Goal: Task Accomplishment & Management: Complete application form

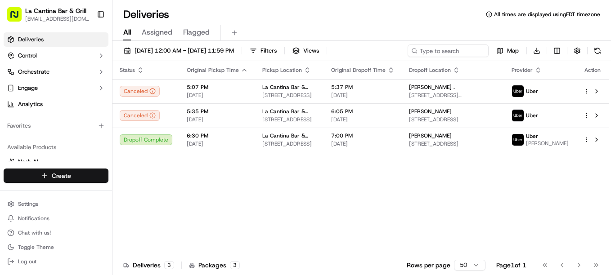
click at [82, 180] on html "La Cantina Bar & Grill [EMAIL_ADDRESS][DOMAIN_NAME] Toggle Sidebar Deliveries C…" at bounding box center [305, 137] width 611 height 275
click at [140, 190] on link "Delivery" at bounding box center [162, 192] width 100 height 16
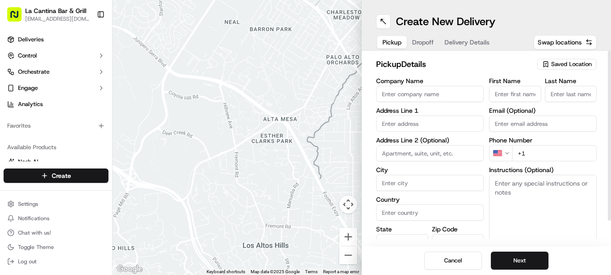
click at [418, 92] on input "Company Name" at bounding box center [430, 94] width 108 height 16
type input "La Cantina Bar & Grill"
type input "[STREET_ADDRESS]"
type input "Plainfield"
type input "[GEOGRAPHIC_DATA]"
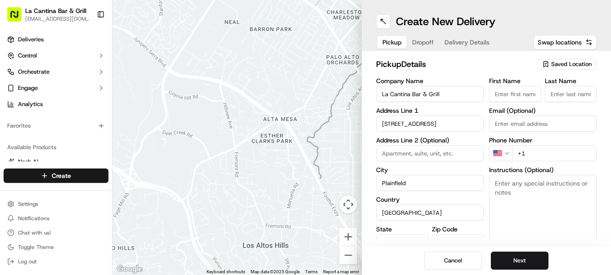
type input "CT"
type input "06374"
type input "[PERSON_NAME]"
type input "[EMAIL_ADDRESS][DOMAIN_NAME]"
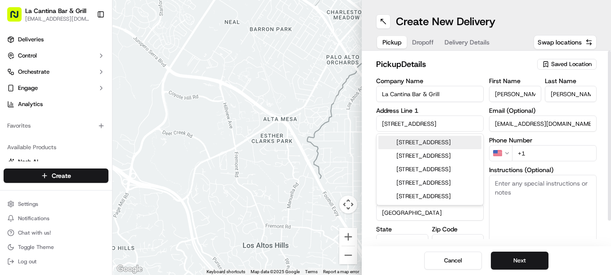
click at [559, 155] on input "+1" at bounding box center [554, 153] width 85 height 16
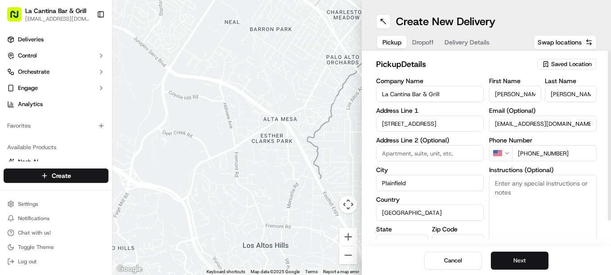
type input "[PHONE_NUMBER]"
click at [519, 265] on button "Next" at bounding box center [520, 261] width 58 height 18
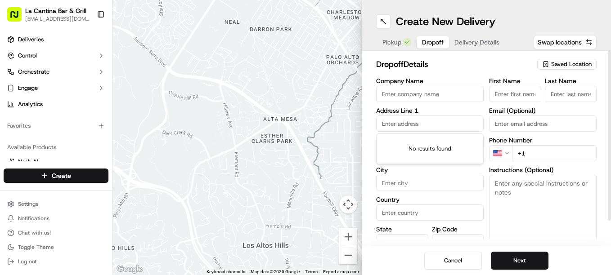
click at [409, 124] on input "text" at bounding box center [430, 124] width 108 height 16
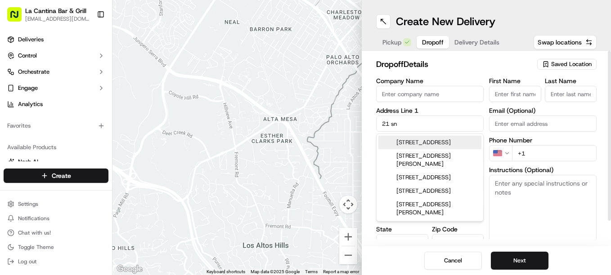
click at [417, 144] on div "[STREET_ADDRESS]" at bounding box center [429, 142] width 103 height 13
type input "[STREET_ADDRESS][PERSON_NAME]"
type input "Plainfield"
type input "[GEOGRAPHIC_DATA]"
type input "CT"
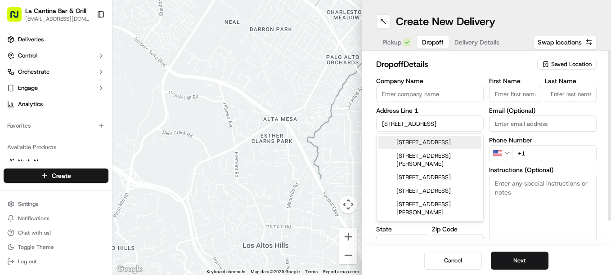
type input "06354"
type input "[STREET_ADDRESS]"
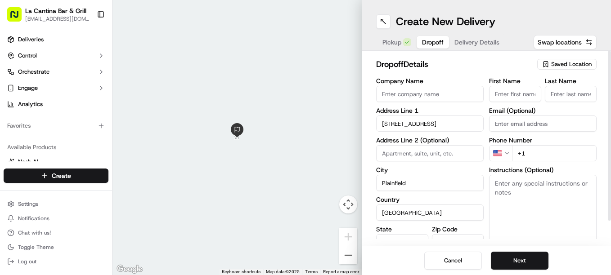
click at [496, 94] on input "First Name" at bounding box center [515, 94] width 52 height 16
type input "R"
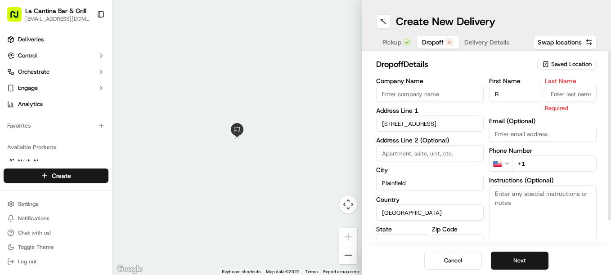
click at [558, 92] on input "Last Name" at bounding box center [571, 94] width 52 height 16
type input "[PERSON_NAME]"
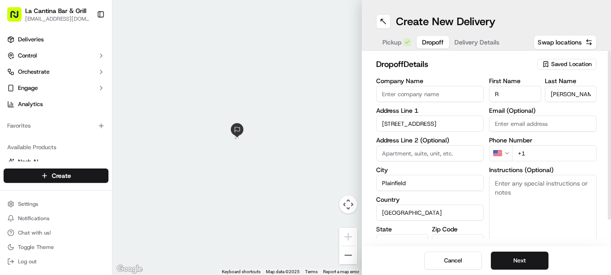
click at [565, 163] on div "First Name R Last Name [PERSON_NAME] Email (Optional) Phone Number US +1 Instru…" at bounding box center [543, 172] width 108 height 189
type input "[PHONE_NUMBER]"
click at [532, 270] on button "Next" at bounding box center [520, 261] width 58 height 18
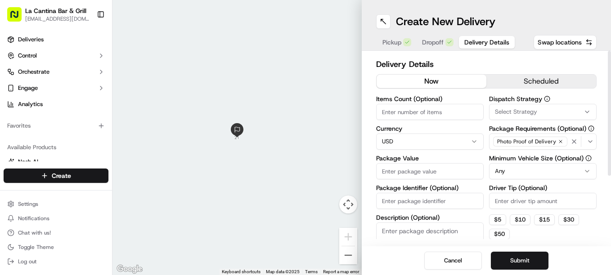
click at [429, 167] on input "Package Value" at bounding box center [430, 171] width 108 height 16
type input "35.98"
click at [503, 194] on input "Driver Tip (Optional)" at bounding box center [543, 201] width 108 height 16
type input "4.50"
click at [533, 265] on button "Submit" at bounding box center [520, 261] width 58 height 18
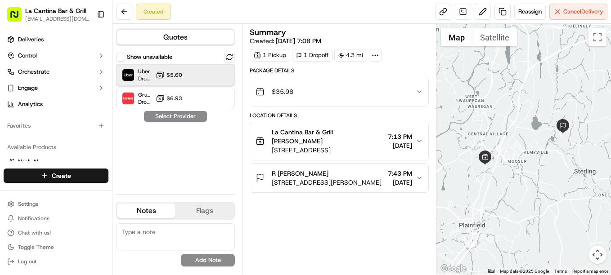
click at [194, 66] on div "Uber Dropoff ETA 29 minutes $5.60" at bounding box center [175, 75] width 119 height 22
click at [171, 117] on button "Assign Provider" at bounding box center [176, 116] width 64 height 11
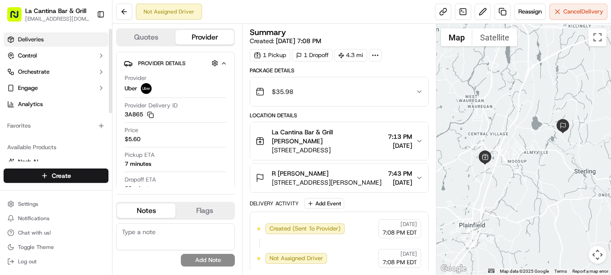
click at [36, 41] on span "Deliveries" at bounding box center [31, 40] width 26 height 8
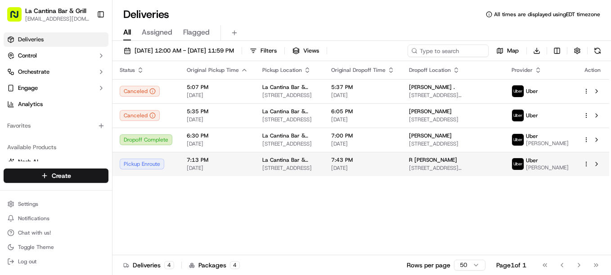
click at [402, 170] on td "7:43 PM [DATE]" at bounding box center [363, 164] width 78 height 24
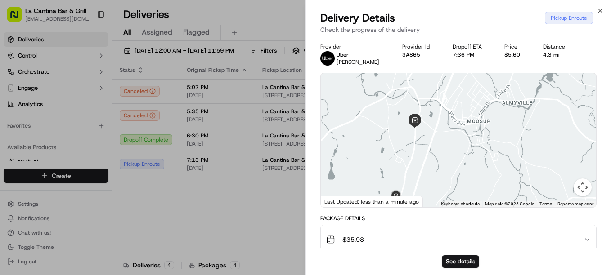
drag, startPoint x: 481, startPoint y: 159, endPoint x: 515, endPoint y: 111, distance: 59.1
click at [515, 111] on div at bounding box center [458, 140] width 275 height 134
click at [604, 9] on div "Close Delivery Details Pickup Enroute Check the progress of the delivery Provid…" at bounding box center [459, 137] width 306 height 275
click at [599, 9] on icon "button" at bounding box center [600, 11] width 4 height 4
